Goal: Task Accomplishment & Management: Complete application form

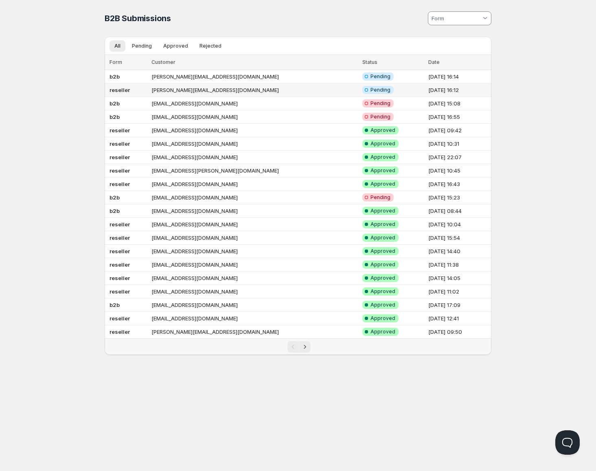
click at [145, 91] on td "reseller" at bounding box center [127, 89] width 44 height 13
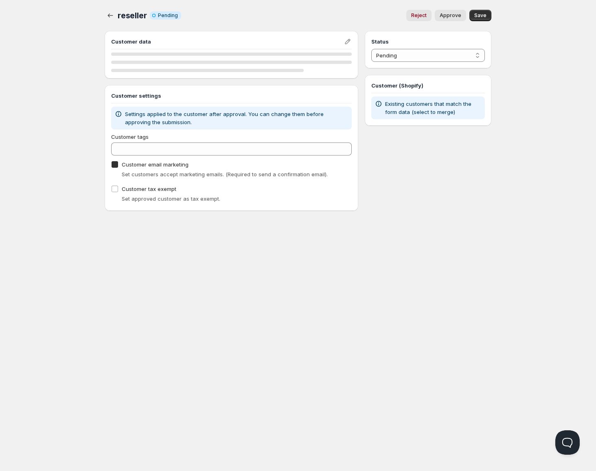
checkbox input "true"
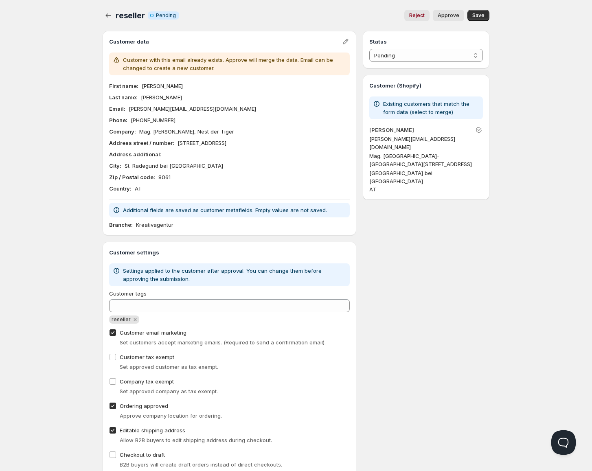
click at [100, 16] on div "reseller. This page is ready reseller Info Incomplete Pending Reject Approve Mo…" at bounding box center [296, 257] width 406 height 515
click at [109, 16] on icon "button" at bounding box center [108, 15] width 8 height 8
click at [112, 13] on icon "button" at bounding box center [108, 15] width 8 height 8
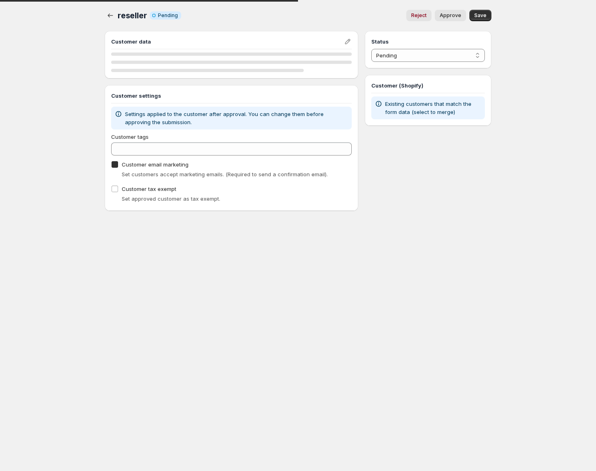
checkbox input "true"
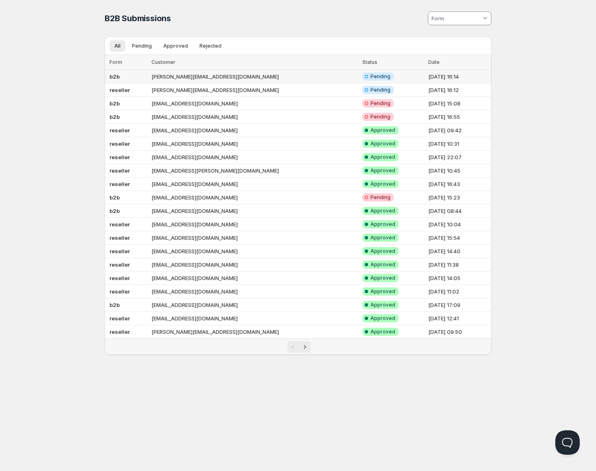
click at [207, 75] on td "[PERSON_NAME][EMAIL_ADDRESS][DOMAIN_NAME]" at bounding box center [254, 76] width 211 height 13
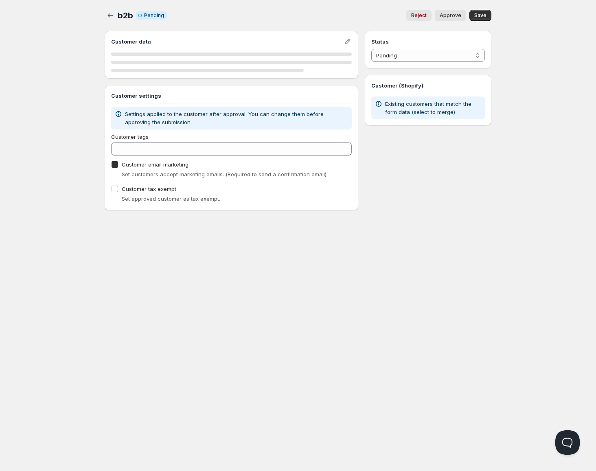
checkbox input "true"
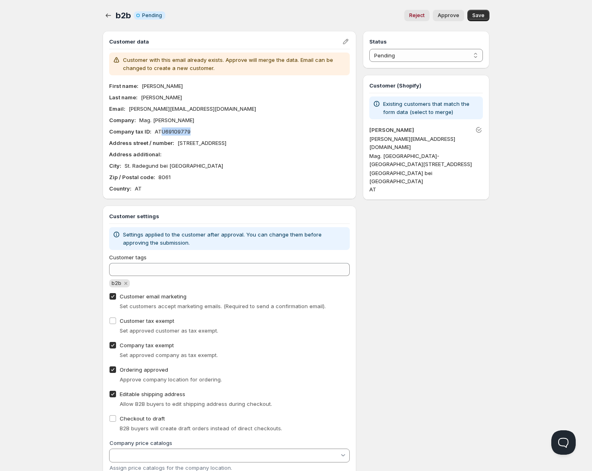
drag, startPoint x: 191, startPoint y: 129, endPoint x: 161, endPoint y: 129, distance: 30.5
click at [162, 129] on div "Company tax ID : ATU69109779" at bounding box center [229, 131] width 241 height 8
click at [147, 120] on p "Mag. Anna Gerlitz-Ottitsch" at bounding box center [166, 120] width 55 height 8
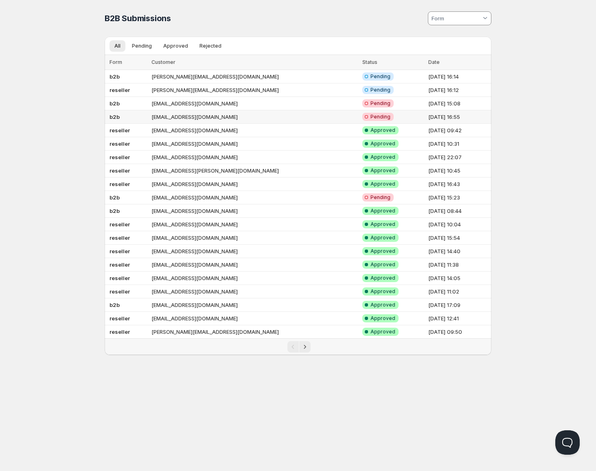
click at [143, 118] on td "b2b" at bounding box center [127, 116] width 44 height 13
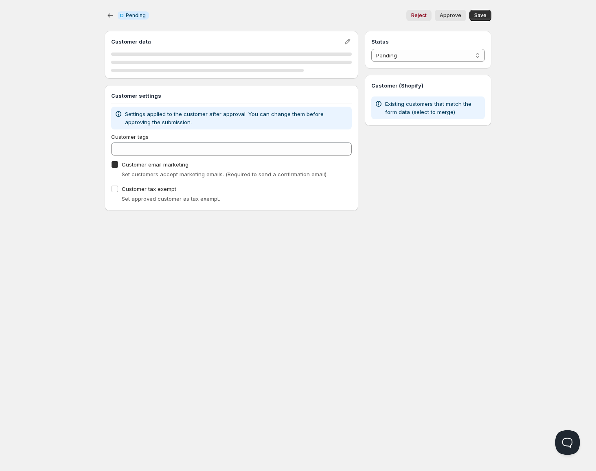
checkbox input "true"
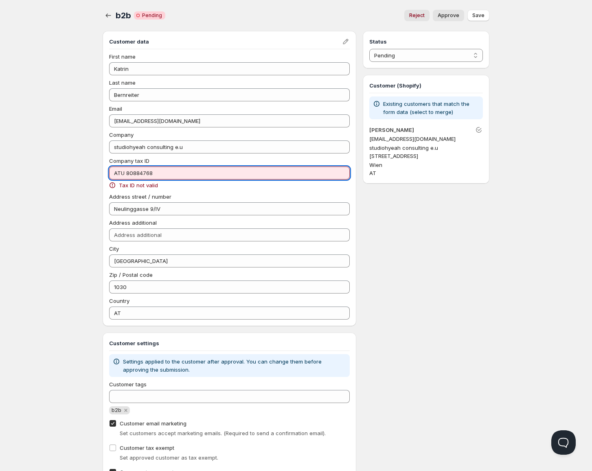
click at [124, 171] on input "ATU 80884768" at bounding box center [229, 173] width 241 height 13
click at [144, 174] on input "ATU80884768" at bounding box center [229, 173] width 241 height 13
click at [125, 173] on input "ATU80884768" at bounding box center [229, 173] width 241 height 13
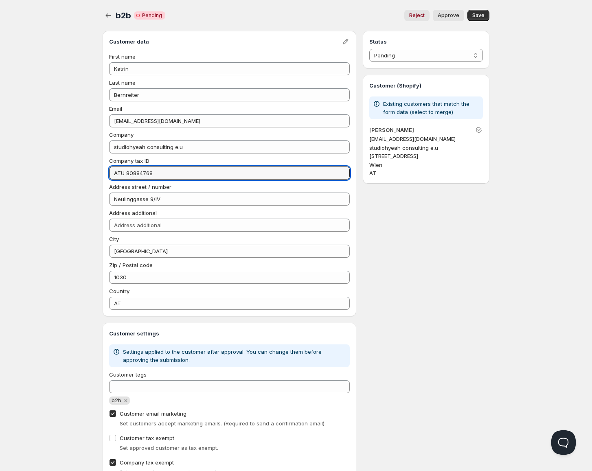
type input "ATU 80884768"
click at [466, 10] on div "Reject Approve More actions Reject Approve Save" at bounding box center [331, 15] width 318 height 11
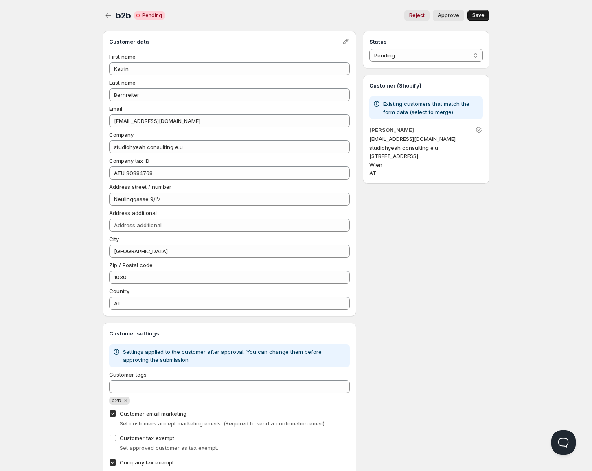
click at [482, 16] on span "Save" at bounding box center [478, 15] width 12 height 7
